Goal: Information Seeking & Learning: Learn about a topic

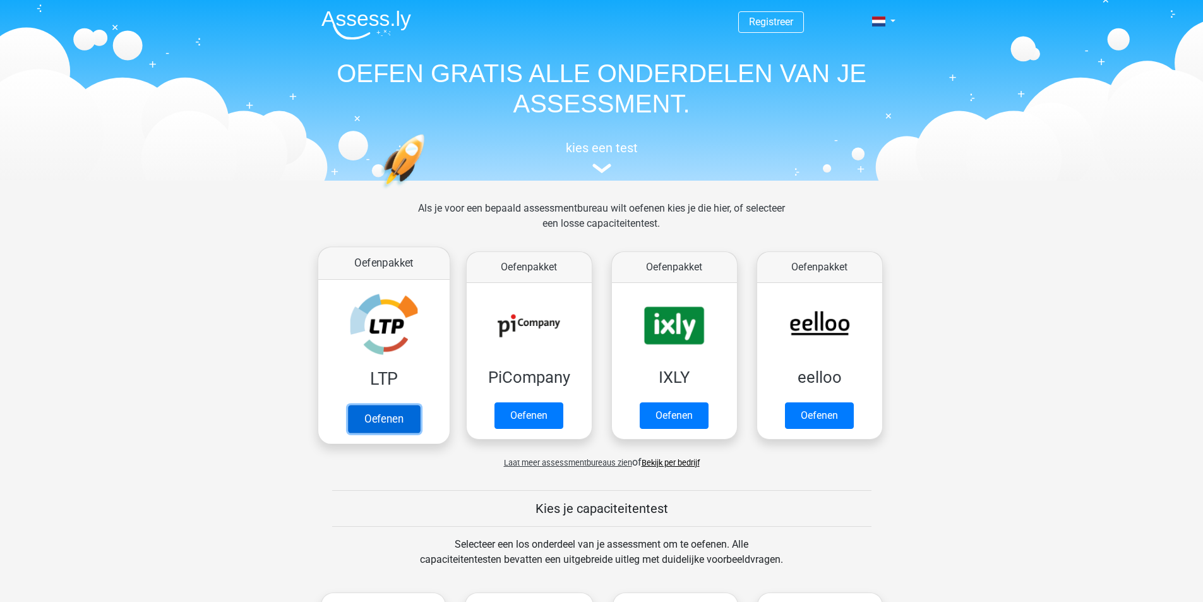
click at [394, 413] on link "Oefenen" at bounding box center [383, 419] width 72 height 28
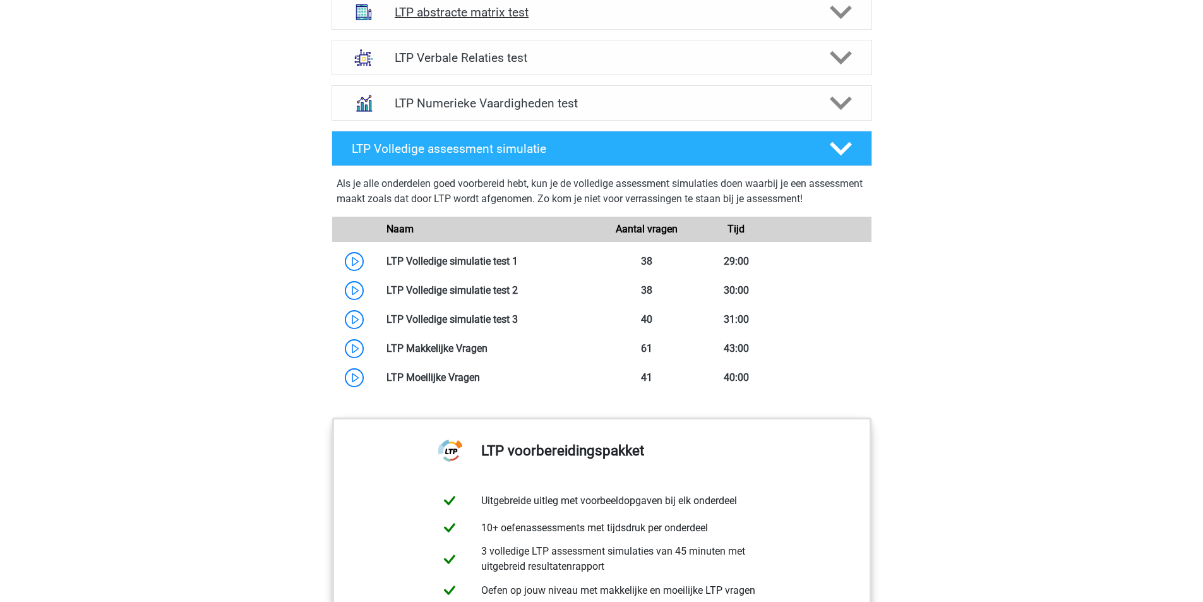
scroll to position [1053, 0]
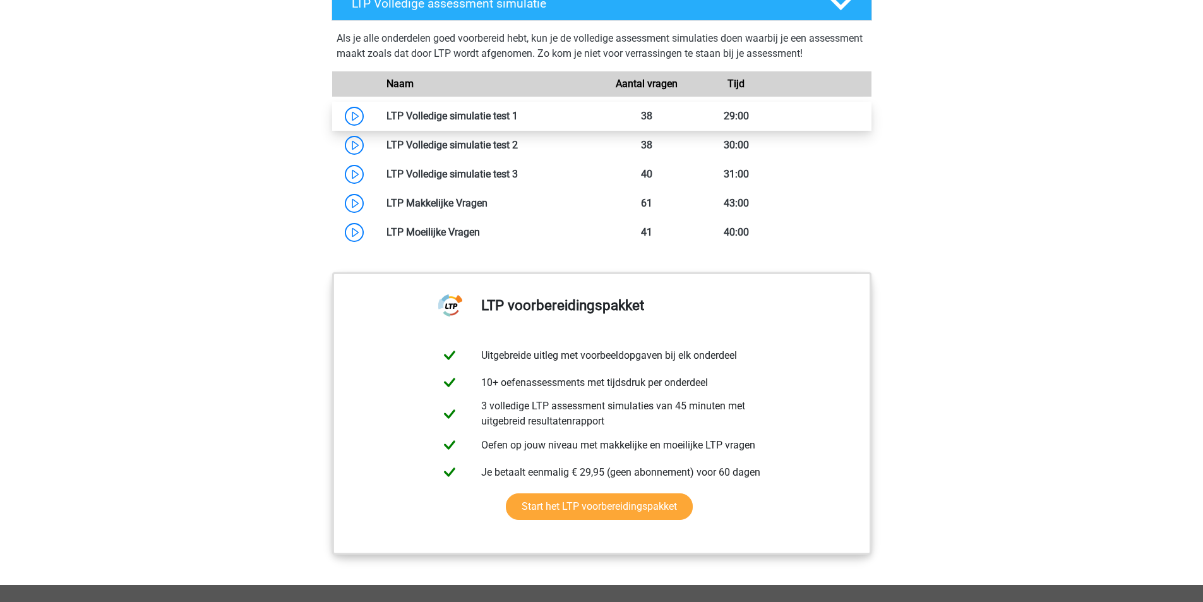
click at [518, 118] on link at bounding box center [518, 116] width 0 height 12
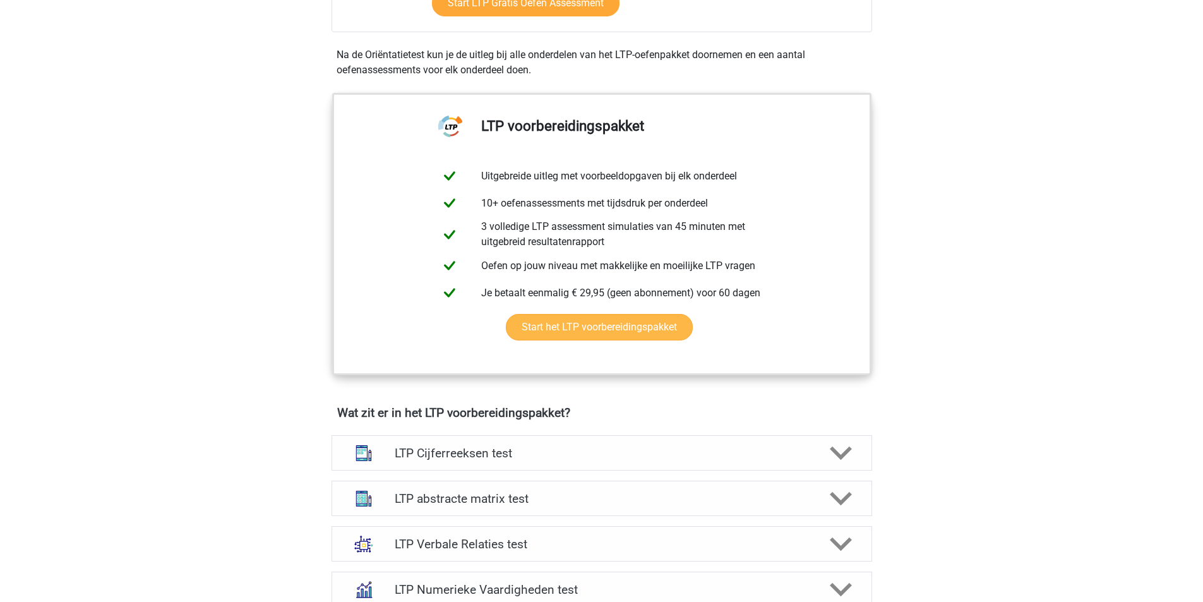
scroll to position [210, 0]
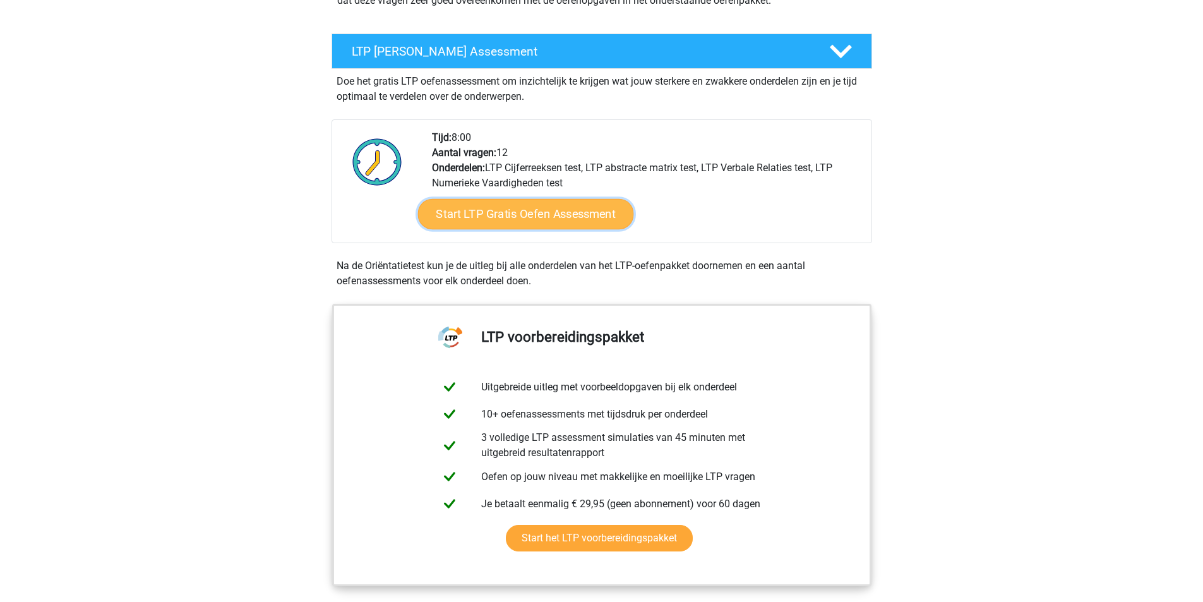
click at [537, 215] on link "Start LTP Gratis Oefen Assessment" at bounding box center [525, 214] width 216 height 30
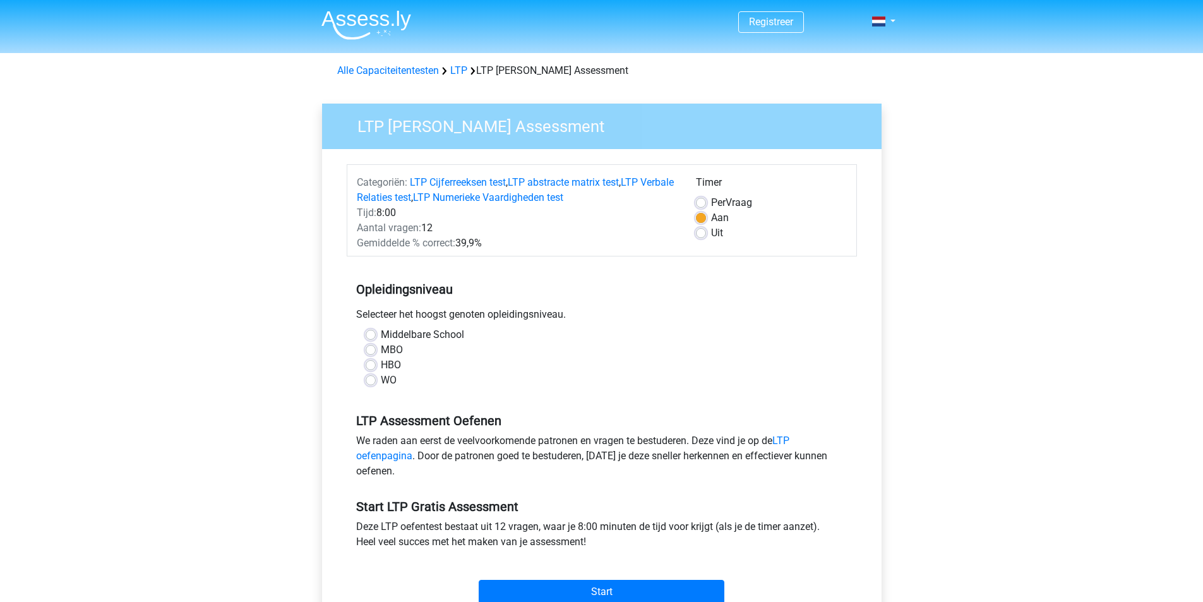
click at [381, 352] on label "MBO" at bounding box center [392, 349] width 22 height 15
click at [369, 352] on input "MBO" at bounding box center [371, 348] width 10 height 13
radio input "true"
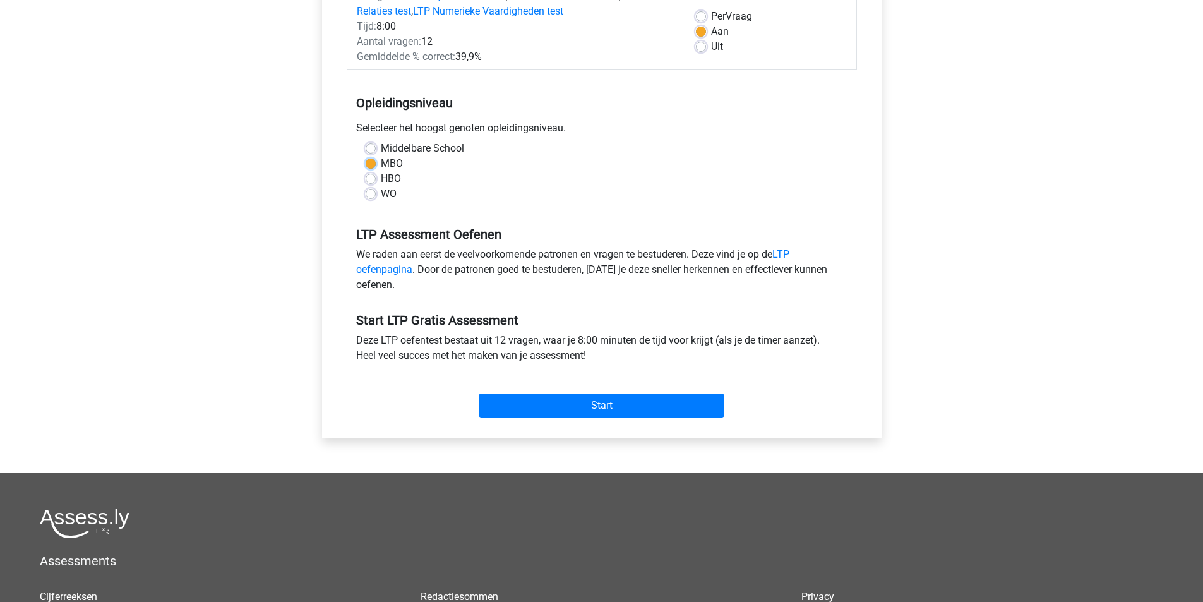
scroll to position [210, 0]
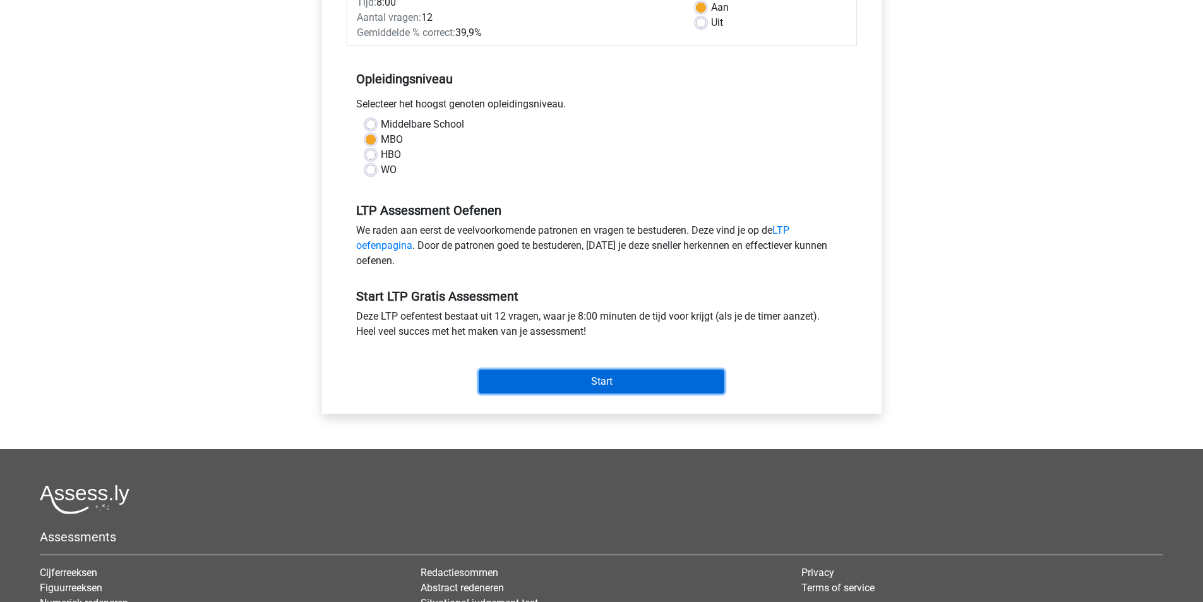
click at [616, 378] on input "Start" at bounding box center [602, 381] width 246 height 24
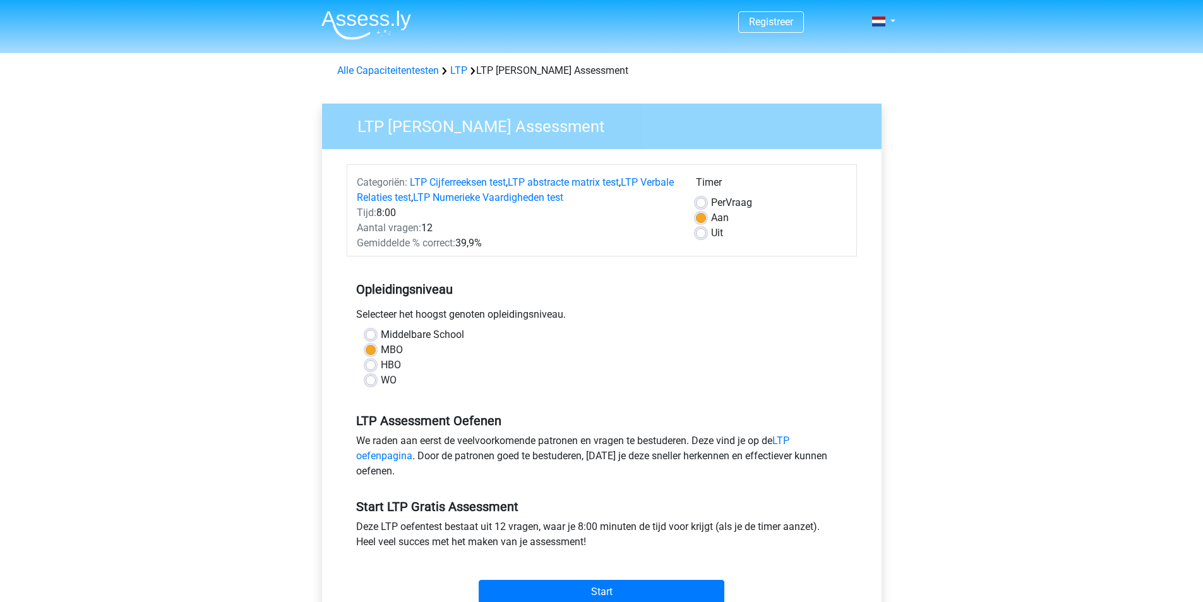
scroll to position [210, 0]
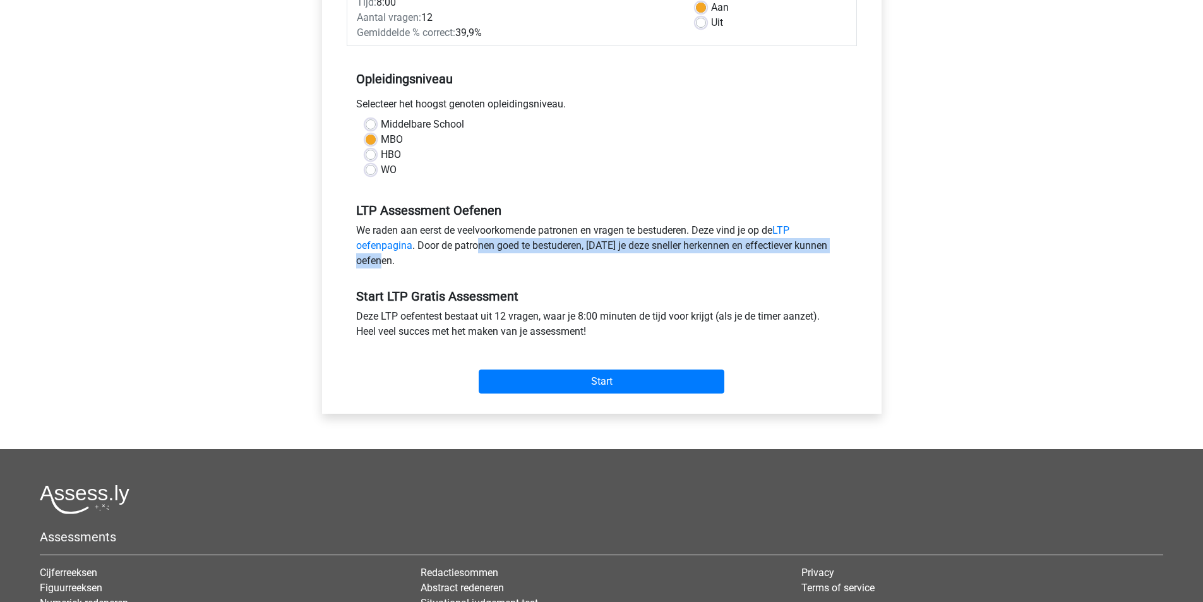
drag, startPoint x: 478, startPoint y: 251, endPoint x: 808, endPoint y: 267, distance: 330.7
click at [808, 267] on div "We raden aan eerst de veelvoorkomende patronen en vragen te bestuderen. Deze vi…" at bounding box center [602, 248] width 510 height 51
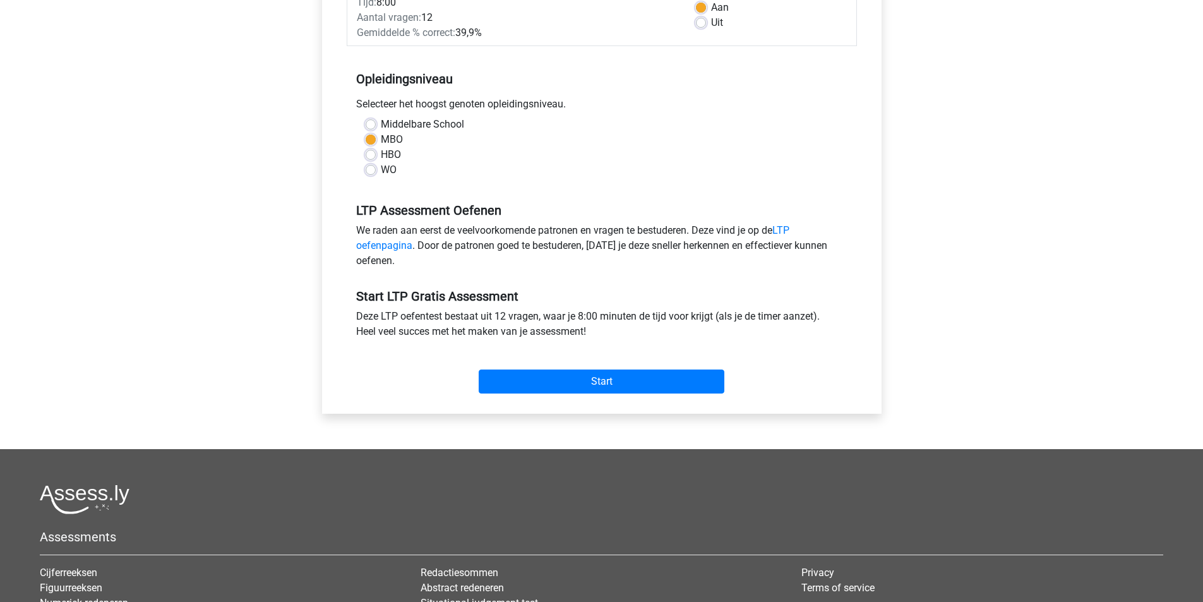
click at [739, 294] on h5 "Start LTP Gratis Assessment" at bounding box center [601, 296] width 491 height 15
click at [616, 388] on input "Start" at bounding box center [602, 381] width 246 height 24
click at [604, 367] on div "Start" at bounding box center [602, 371] width 510 height 44
click at [616, 388] on input "Start" at bounding box center [602, 381] width 246 height 24
click at [381, 125] on label "Middelbare School" at bounding box center [422, 124] width 83 height 15
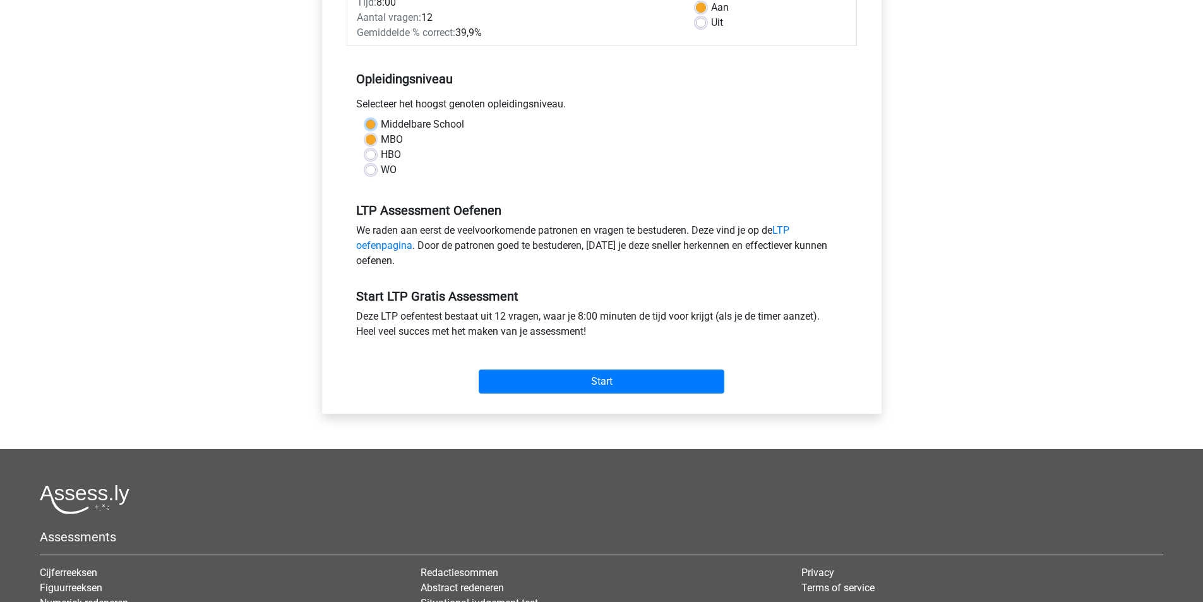
click at [368, 125] on input "Middelbare School" at bounding box center [371, 123] width 10 height 13
radio input "true"
click at [597, 374] on input "Start" at bounding box center [602, 381] width 246 height 24
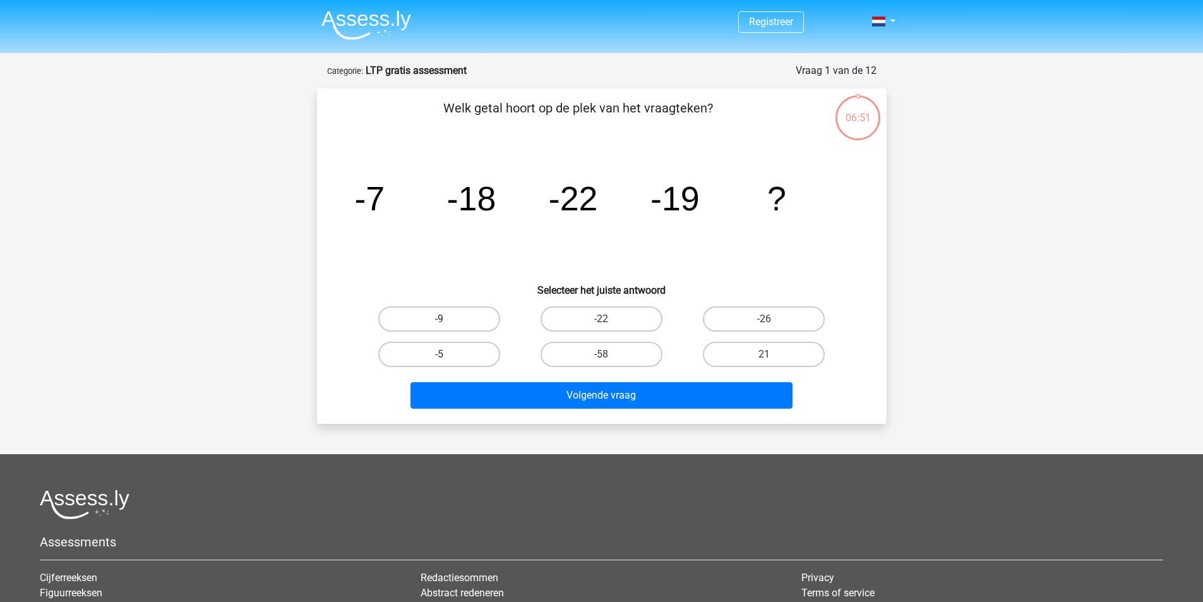
click at [467, 325] on label "-9" at bounding box center [439, 318] width 122 height 25
click at [447, 325] on input "-9" at bounding box center [443, 323] width 8 height 8
radio input "true"
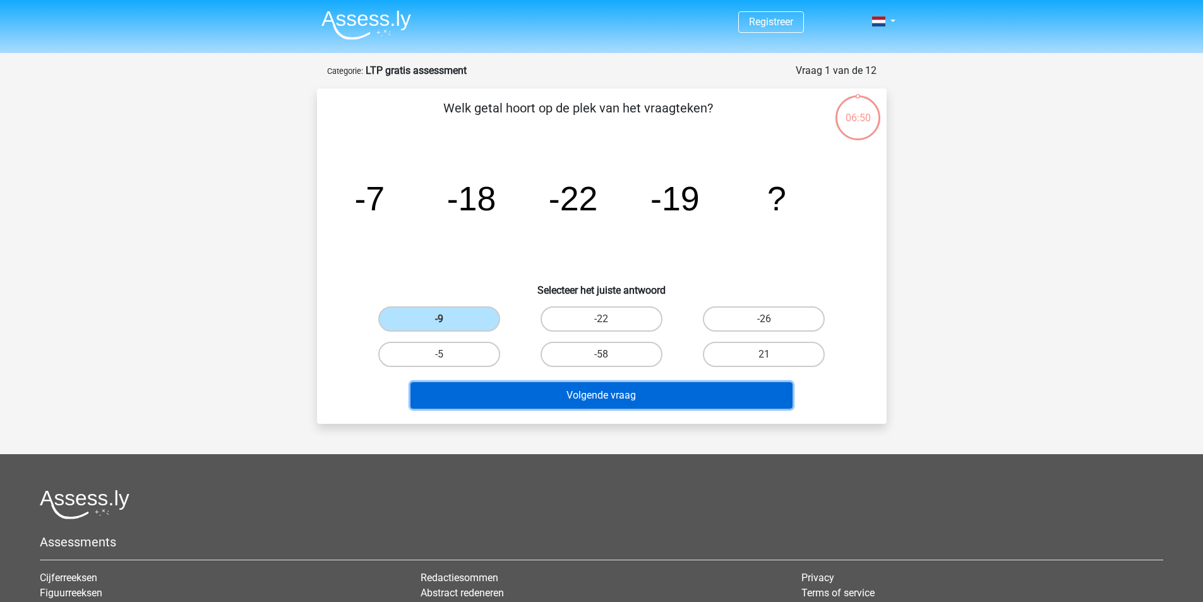
click at [633, 400] on button "Volgende vraag" at bounding box center [601, 395] width 382 height 27
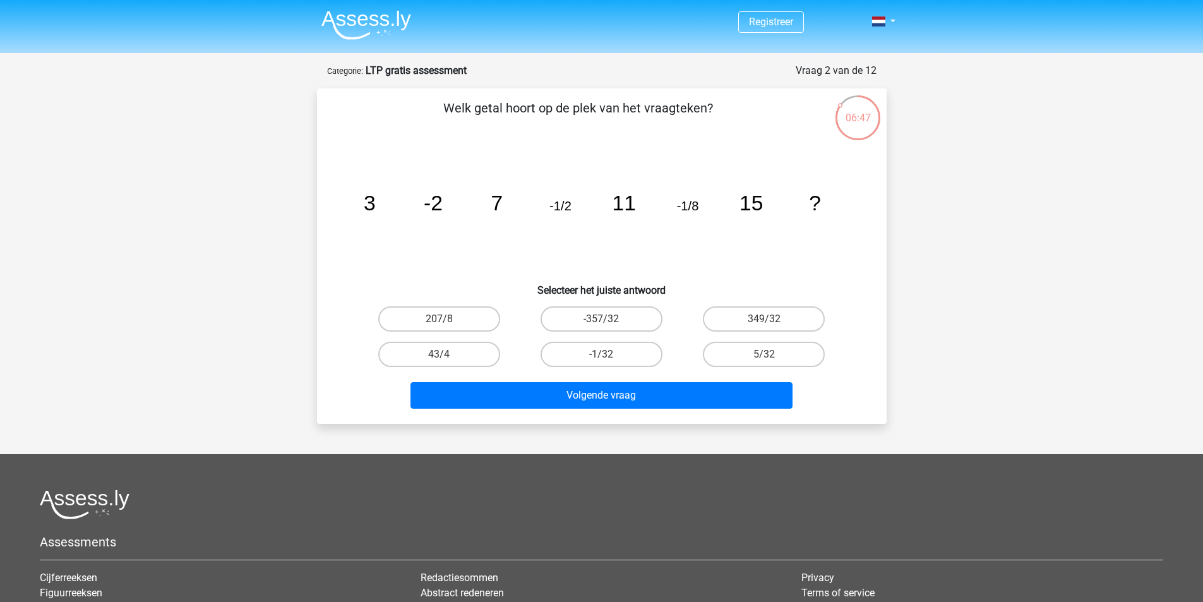
click at [371, 210] on tspan "3" at bounding box center [369, 202] width 12 height 23
click at [691, 207] on tspan "-1/8" at bounding box center [687, 206] width 22 height 14
click at [690, 207] on tspan "-1/8" at bounding box center [687, 206] width 22 height 14
click at [683, 223] on icon "image/svg+xml 3 -2 7 -1/2 11 -1/8 15 ?" at bounding box center [601, 211] width 509 height 128
click at [625, 357] on label "-1/32" at bounding box center [602, 354] width 122 height 25
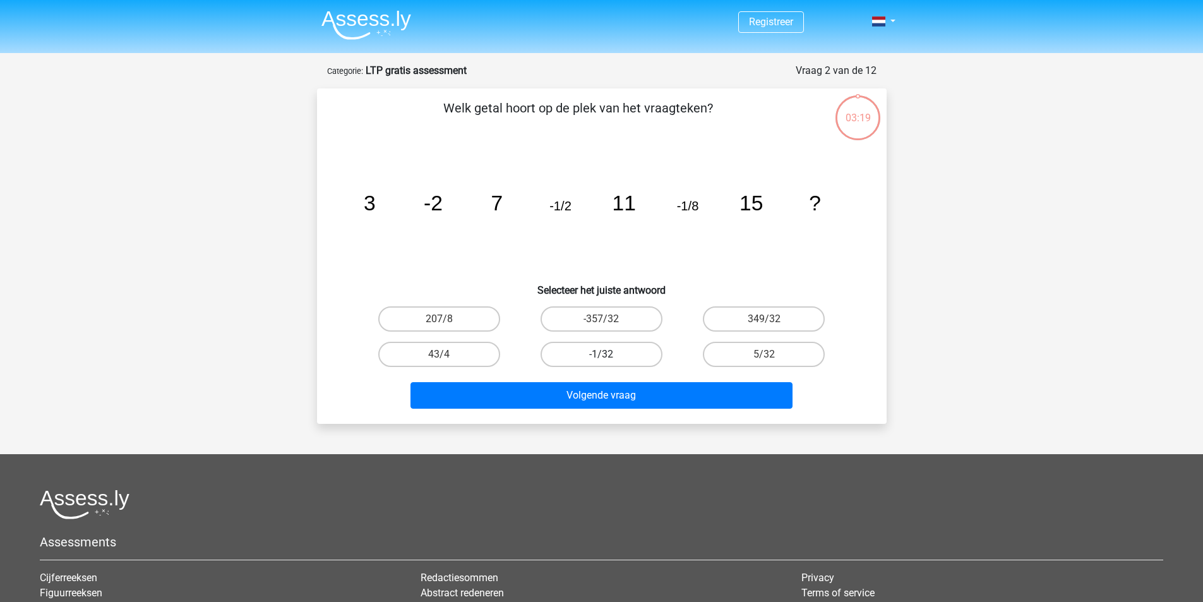
click at [609, 357] on input "-1/32" at bounding box center [605, 358] width 8 height 8
radio input "true"
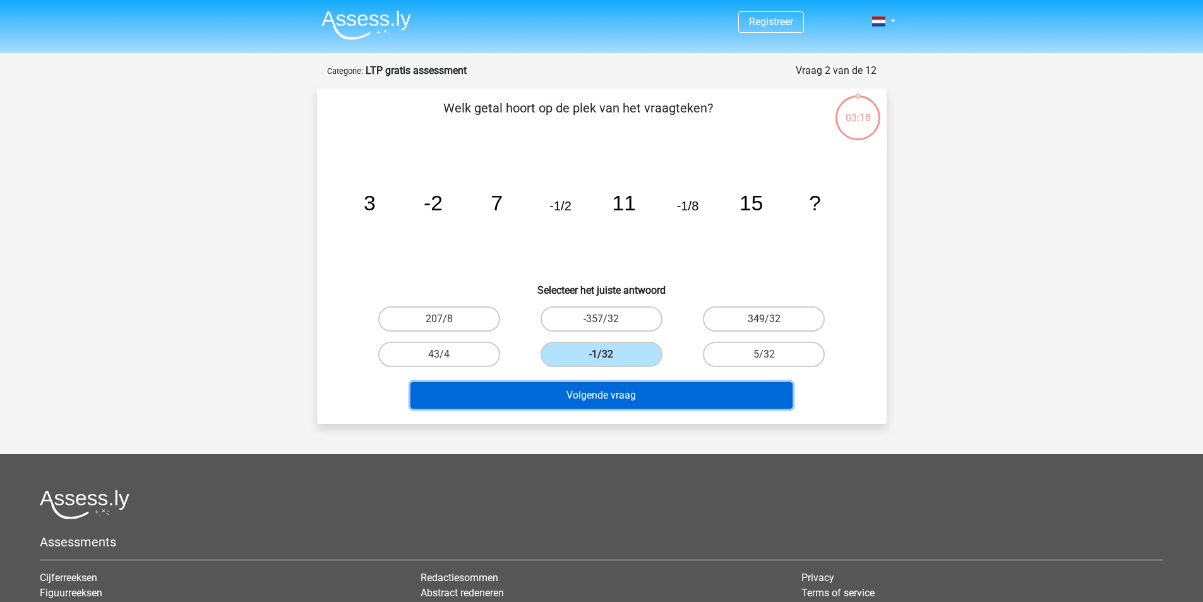
click at [623, 396] on button "Volgende vraag" at bounding box center [601, 395] width 382 height 27
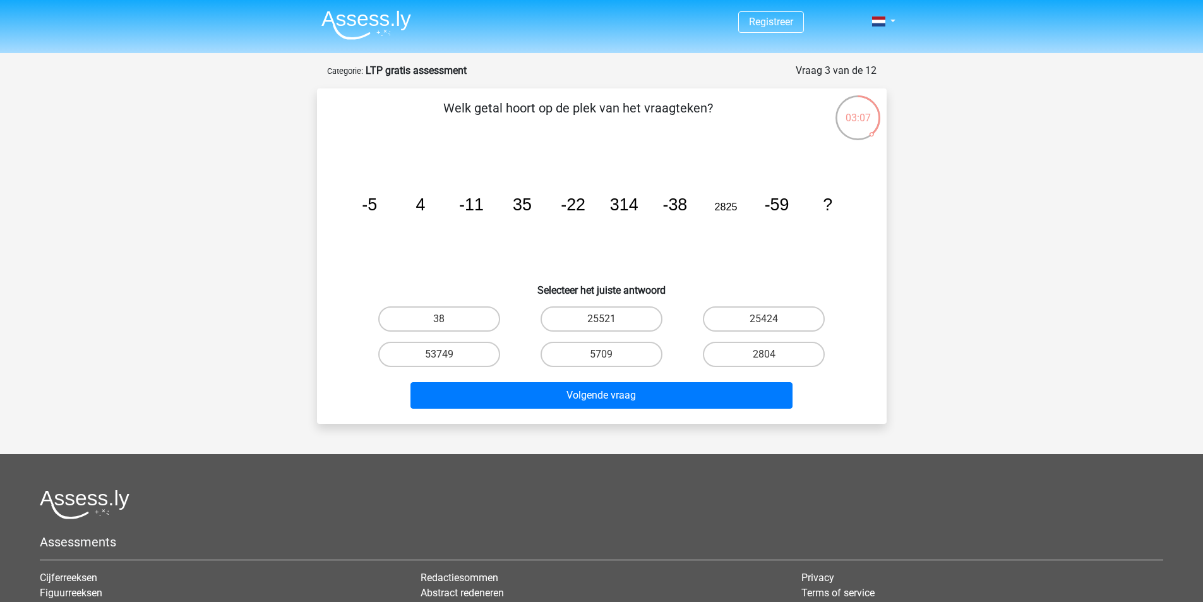
click at [522, 208] on tspan "35" at bounding box center [522, 204] width 19 height 19
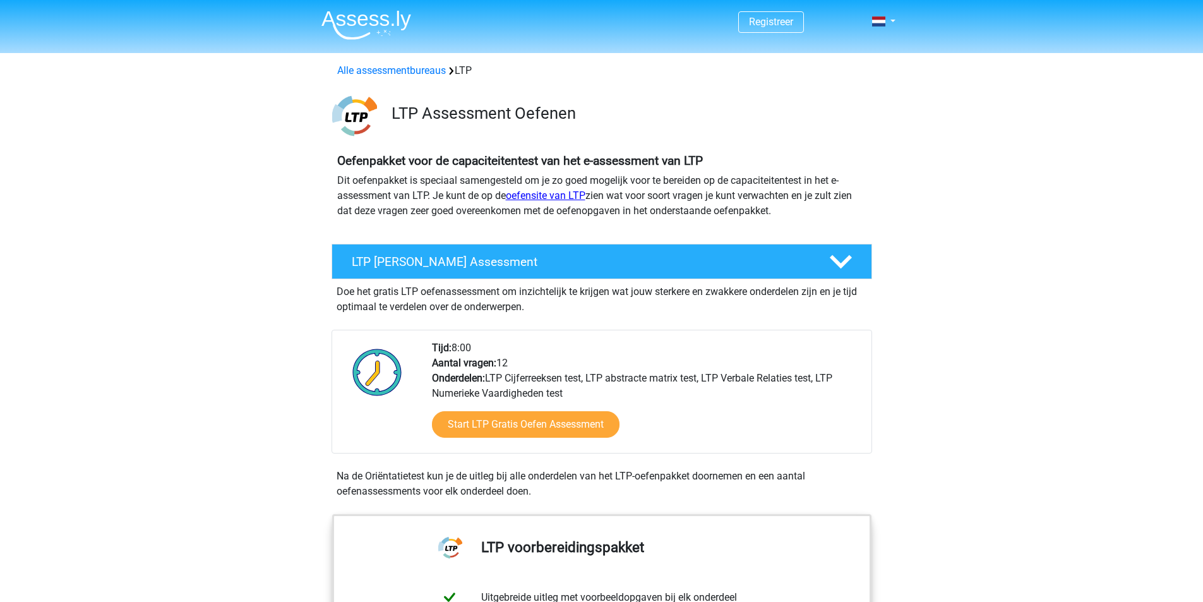
click at [551, 199] on link "oefensite van LTP" at bounding box center [546, 195] width 80 height 12
